Goal: Task Accomplishment & Management: Manage account settings

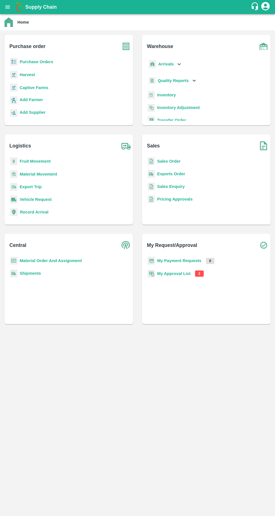
click at [171, 271] on b "My Approval List" at bounding box center [173, 273] width 33 height 4
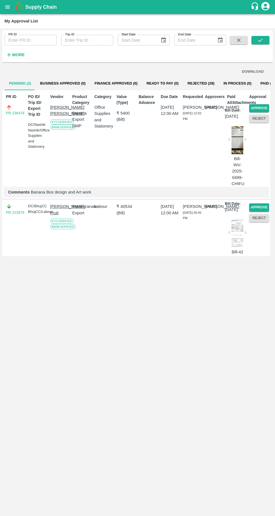
click at [264, 118] on button "Reject" at bounding box center [260, 119] width 20 height 8
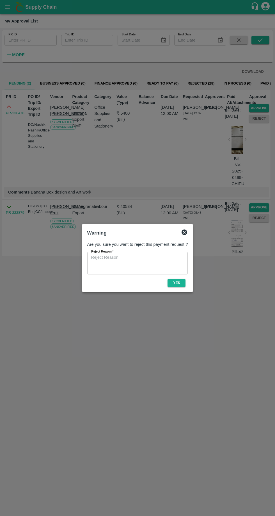
click at [154, 257] on textarea "Reject Reason   *" at bounding box center [137, 264] width 93 height 18
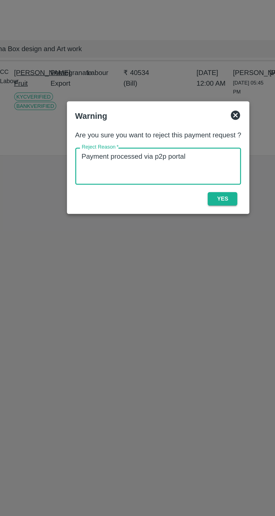
type textarea "Payment processed via p2p portal"
click at [177, 282] on button "Yes" at bounding box center [177, 283] width 18 height 8
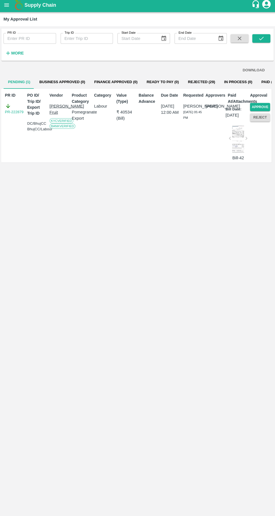
click at [258, 118] on button "Reject" at bounding box center [260, 119] width 20 height 8
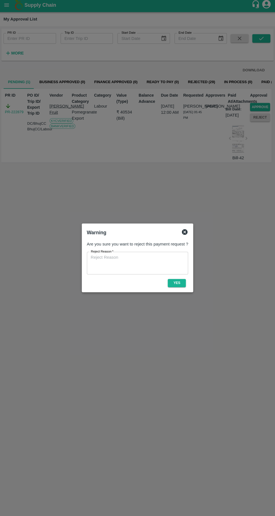
click at [155, 259] on textarea "Reject Reason   *" at bounding box center [137, 264] width 93 height 18
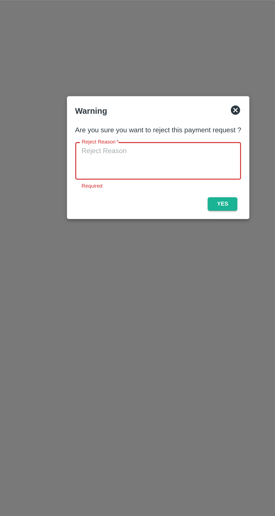
click at [159, 256] on textarea "Reject Reason   *" at bounding box center [137, 260] width 93 height 18
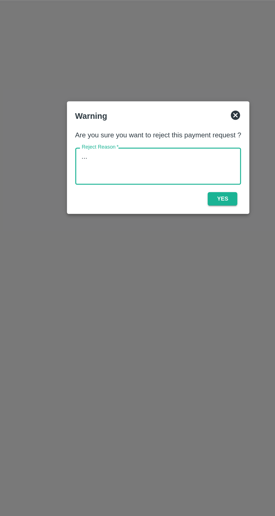
type textarea "..."
click at [177, 286] on button "Yes" at bounding box center [177, 283] width 18 height 8
